Goal: Task Accomplishment & Management: Use online tool/utility

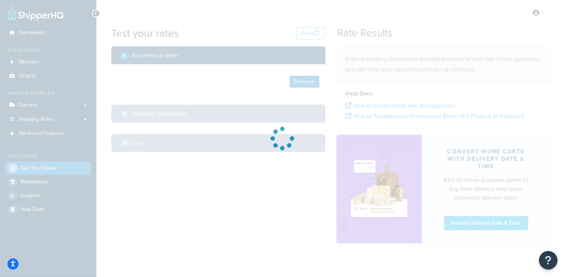
select select "[GEOGRAPHIC_DATA]"
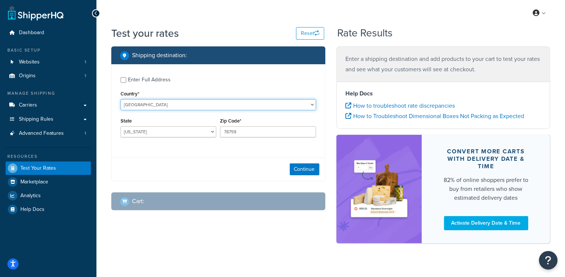
click at [249, 104] on select "[GEOGRAPHIC_DATA] [GEOGRAPHIC_DATA] [GEOGRAPHIC_DATA] [GEOGRAPHIC_DATA] [GEOGRA…" at bounding box center [219, 104] width 196 height 11
select select "LK"
click at [121, 99] on select "[GEOGRAPHIC_DATA] [GEOGRAPHIC_DATA] [GEOGRAPHIC_DATA] [GEOGRAPHIC_DATA] [GEOGRA…" at bounding box center [219, 104] width 196 height 11
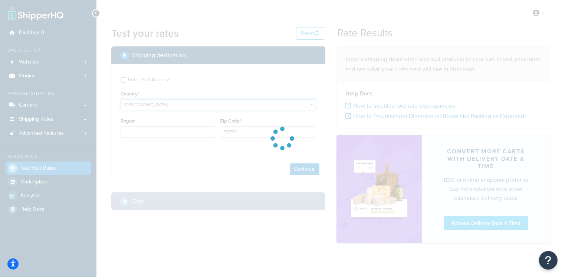
type input "[GEOGRAPHIC_DATA]"
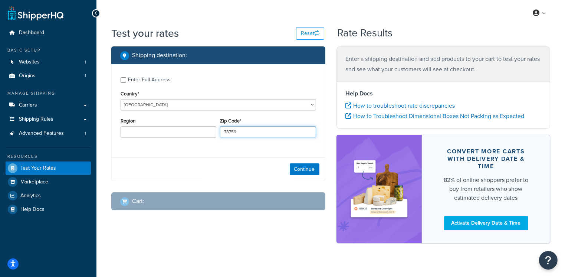
drag, startPoint x: 237, startPoint y: 130, endPoint x: 210, endPoint y: 134, distance: 27.0
click at [210, 134] on div "Region Zip Code* 78759" at bounding box center [218, 129] width 199 height 27
paste input "00 941"
type input "00 941"
click at [300, 170] on button "Continue" at bounding box center [305, 169] width 30 height 12
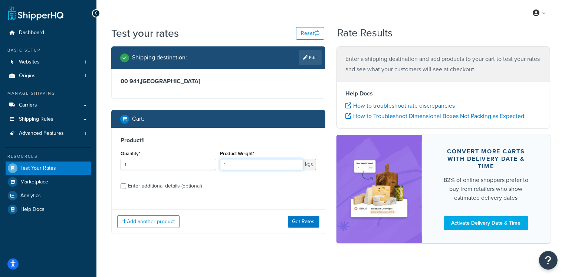
drag, startPoint x: 230, startPoint y: 164, endPoint x: 220, endPoint y: 164, distance: 10.0
click at [220, 164] on input "1" at bounding box center [261, 164] width 83 height 11
type input "25"
click at [137, 226] on button "Add another product" at bounding box center [148, 221] width 62 height 13
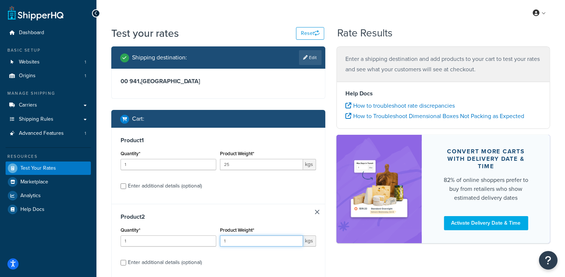
click at [236, 240] on input "1" at bounding box center [261, 240] width 83 height 11
type input "25"
click at [335, 252] on div "Shipping destination : Edit 00 941 , [GEOGRAPHIC_DATA] Cart : Product 1 Quantit…" at bounding box center [331, 183] width 450 height 275
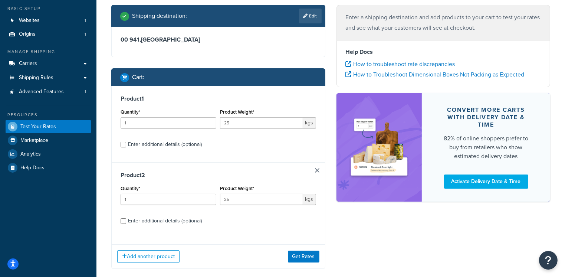
scroll to position [71, 0]
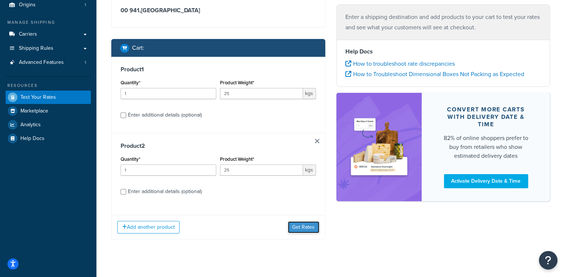
click at [301, 227] on button "Get Rates" at bounding box center [304, 227] width 32 height 12
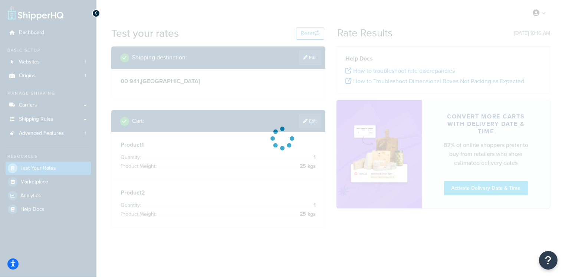
scroll to position [0, 0]
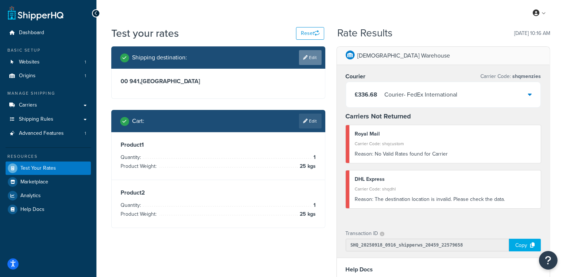
click at [314, 58] on link "Edit" at bounding box center [310, 57] width 23 height 15
select select "LK"
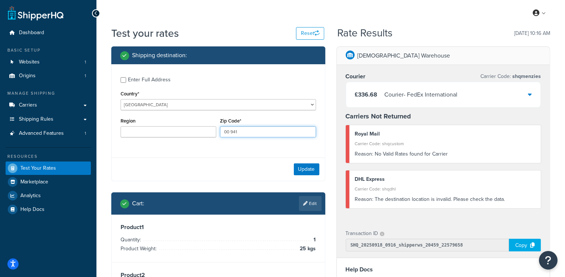
click at [233, 130] on input "00 941" at bounding box center [268, 131] width 96 height 11
type input "00941"
click at [304, 169] on button "Update" at bounding box center [307, 169] width 26 height 12
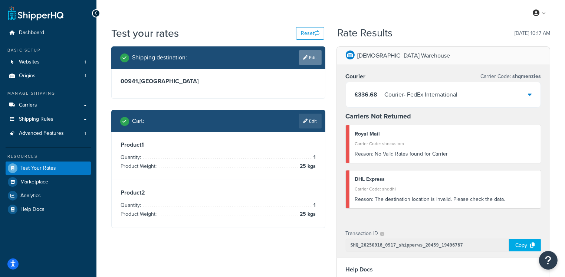
click at [312, 57] on link "Edit" at bounding box center [310, 57] width 23 height 15
select select "LK"
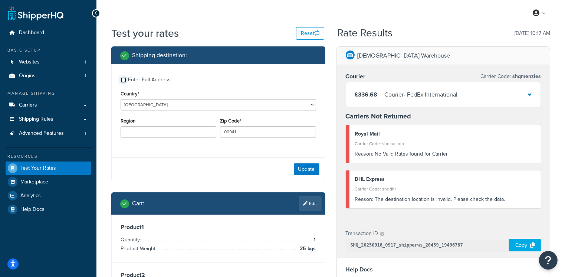
click at [123, 82] on input "Enter Full Address" at bounding box center [124, 80] width 6 height 6
checkbox input "true"
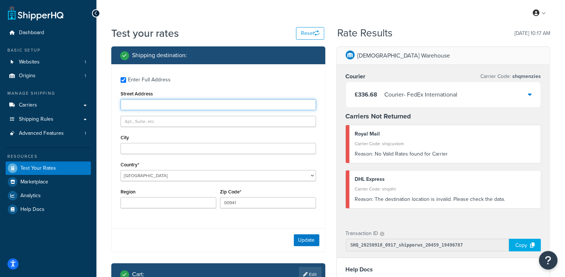
click at [151, 105] on input "Street Address" at bounding box center [219, 104] width 196 height 11
paste input "[STREET_ADDRESS]"
type input "[STREET_ADDRESS]"
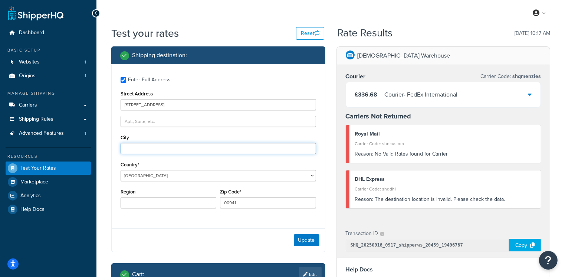
click at [140, 147] on input "City" at bounding box center [219, 148] width 196 height 11
paste input "Colombo 6"
type input "Colombo 6"
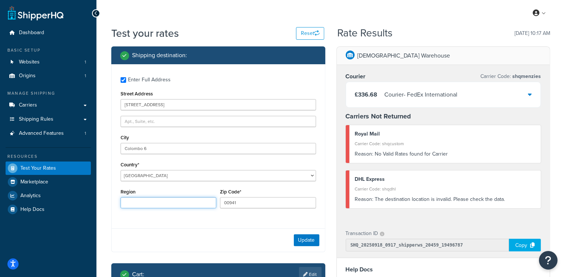
click at [143, 202] on input "Region" at bounding box center [169, 202] width 96 height 11
paste input "[GEOGRAPHIC_DATA]"
type input "[GEOGRAPHIC_DATA]"
click at [306, 241] on button "Update" at bounding box center [307, 240] width 26 height 12
